Goal: Find specific page/section: Find specific page/section

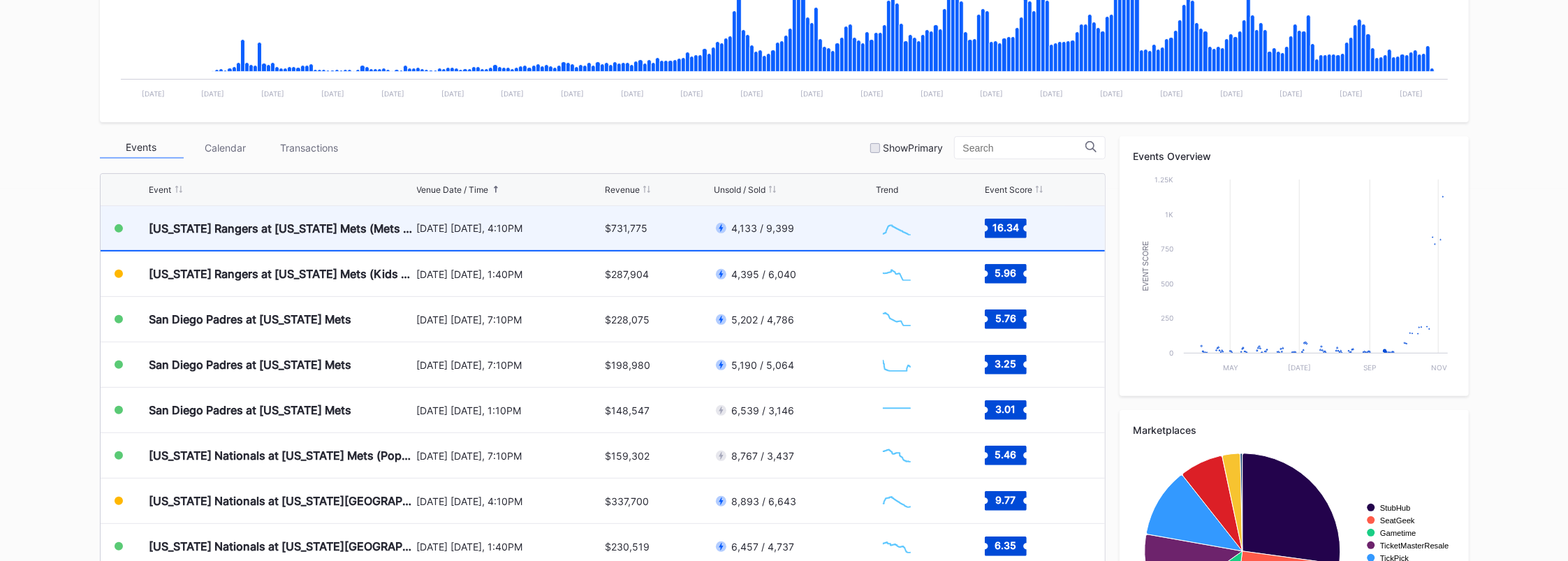
scroll to position [3270, 0]
click at [421, 240] on div "[DATE] [DATE], 4:10PM" at bounding box center [509, 228] width 185 height 44
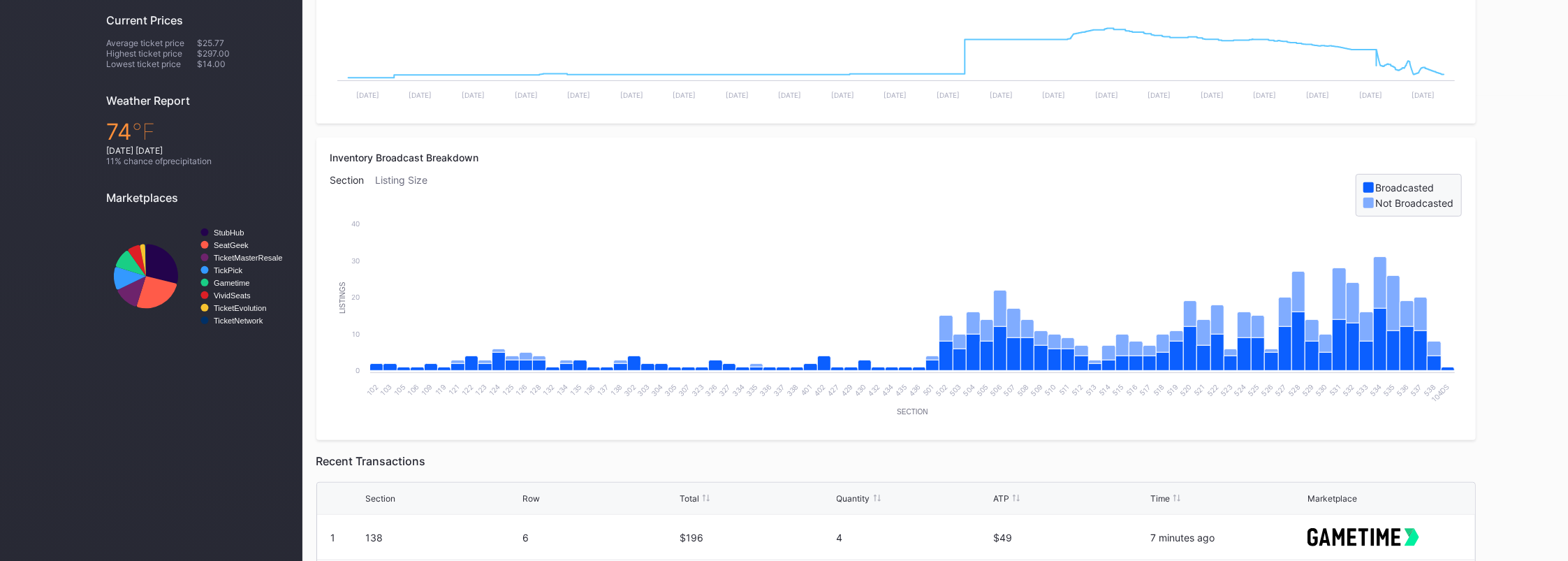
scroll to position [93, 0]
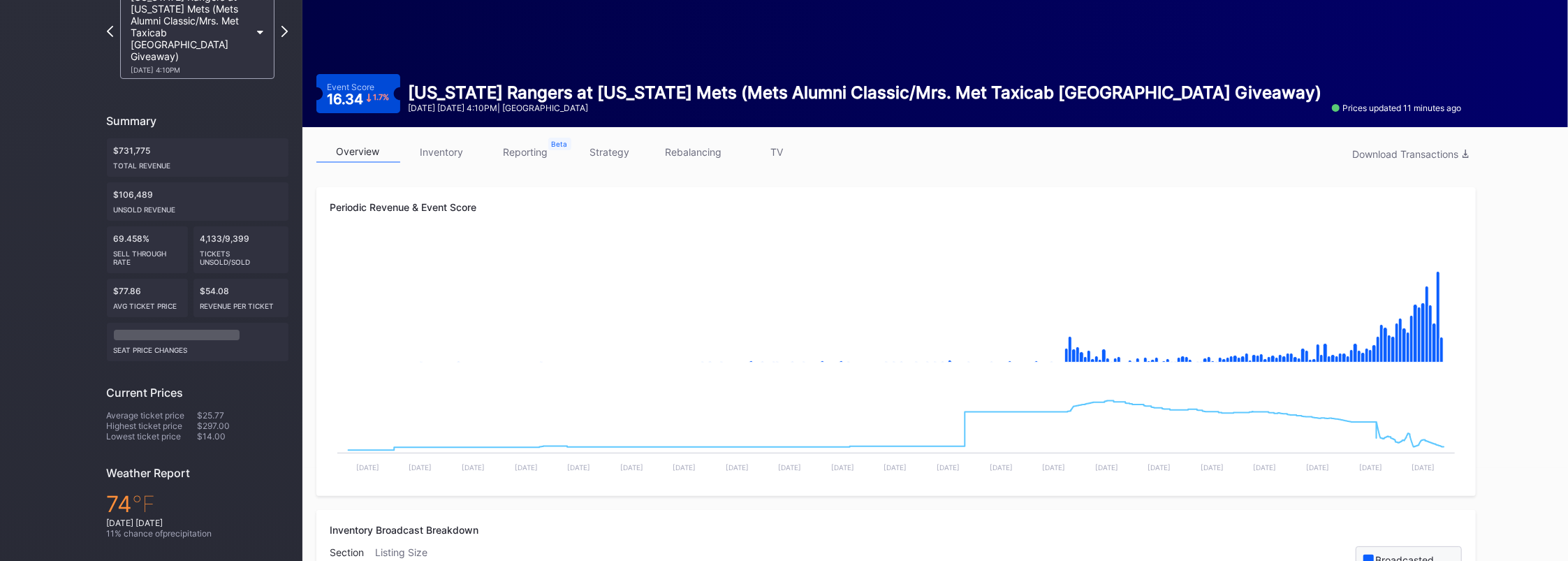
click at [434, 141] on link "inventory" at bounding box center [442, 152] width 84 height 22
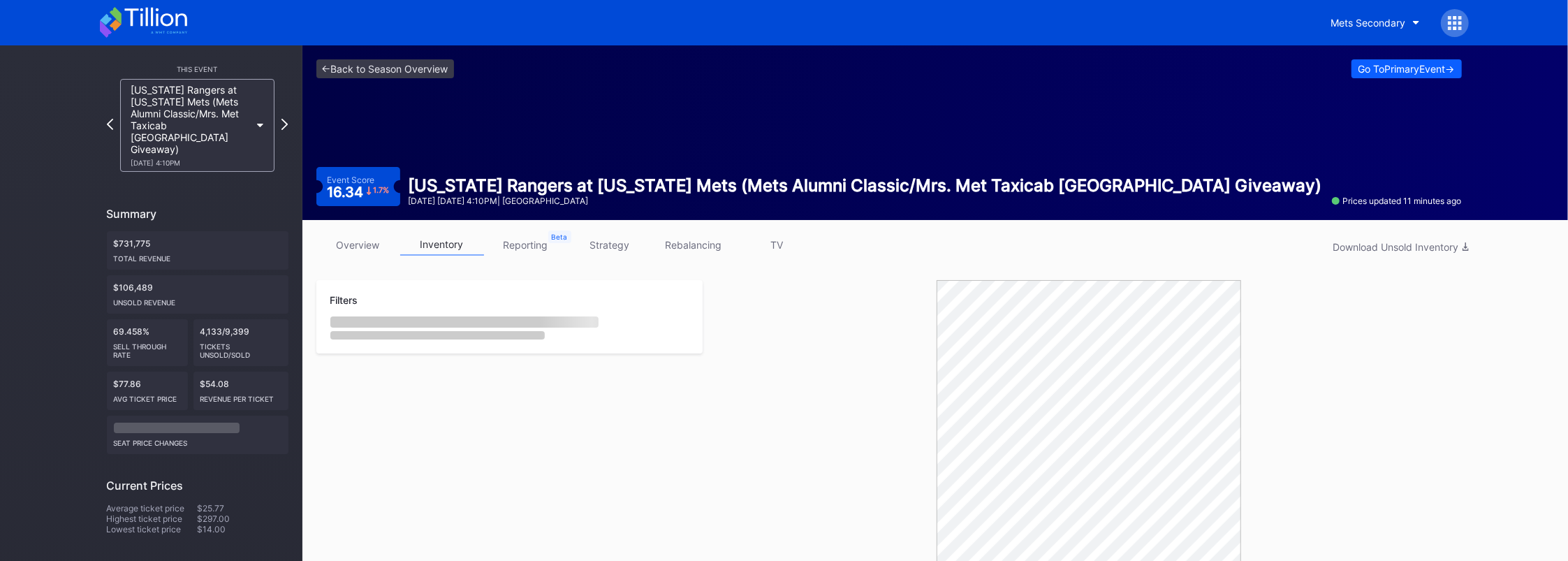
click at [423, 239] on link "inventory" at bounding box center [442, 245] width 84 height 22
